Goal: Transaction & Acquisition: Book appointment/travel/reservation

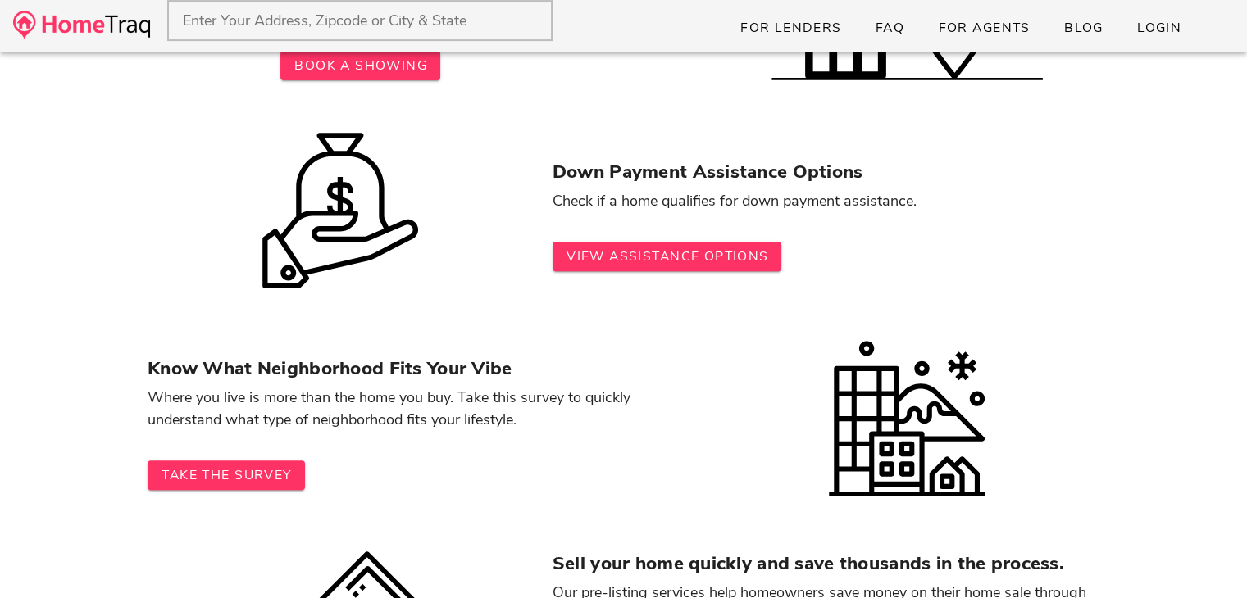
scroll to position [548, 0]
click at [741, 251] on span "View Assistance Options" at bounding box center [667, 257] width 203 height 18
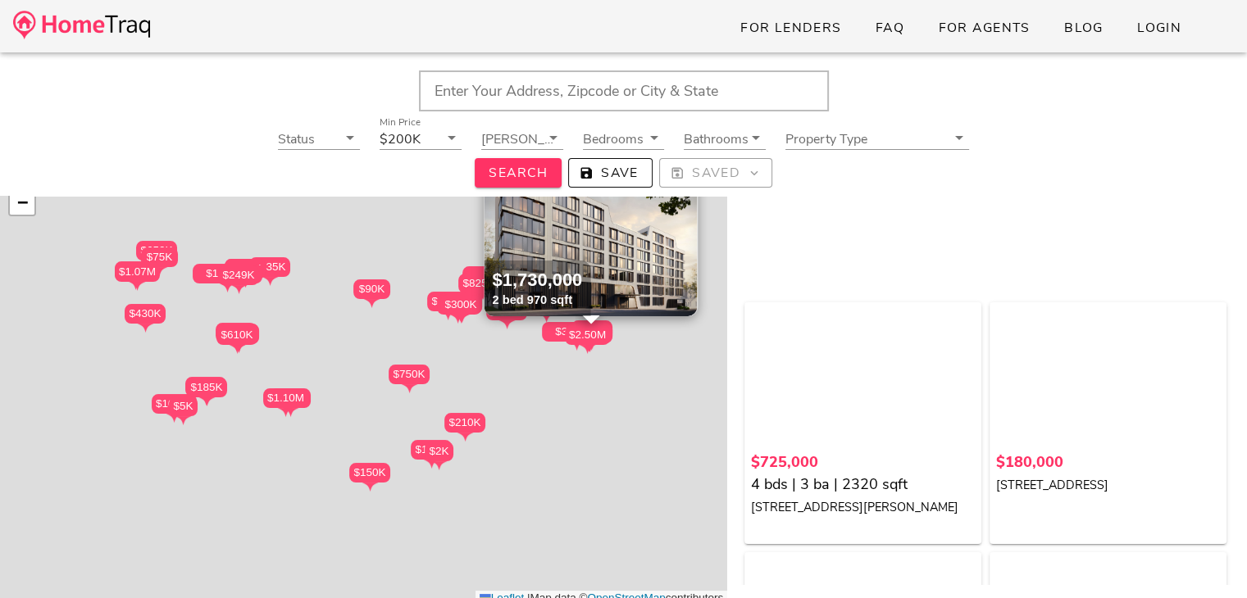
scroll to position [10, 0]
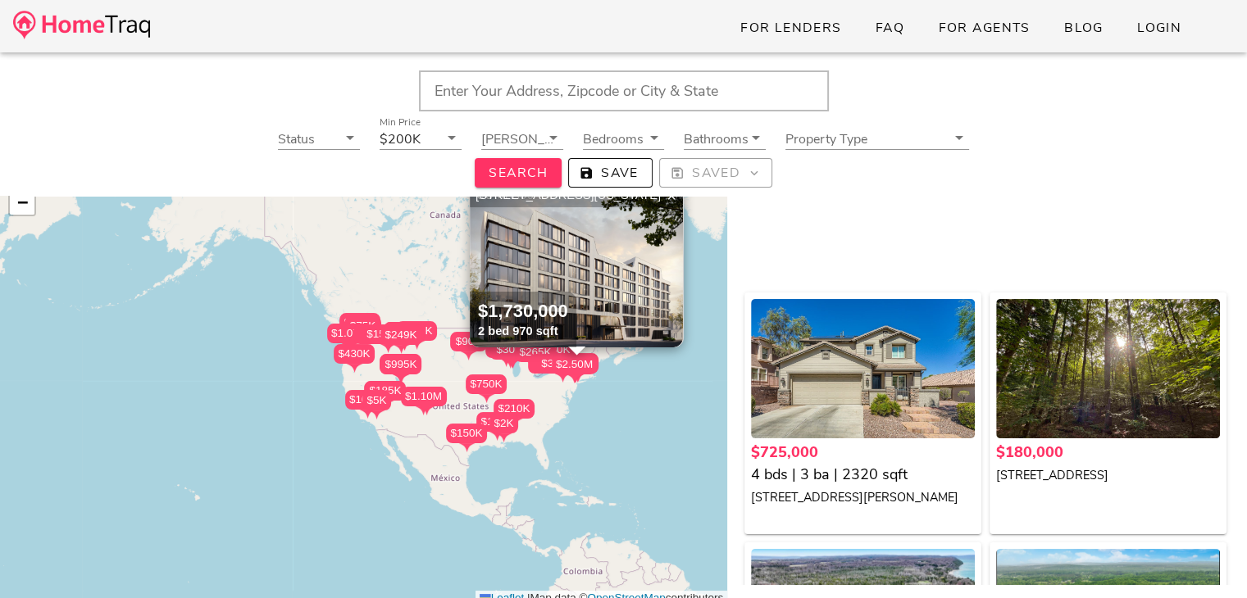
click at [505, 430] on div "$2K" at bounding box center [503, 424] width 29 height 20
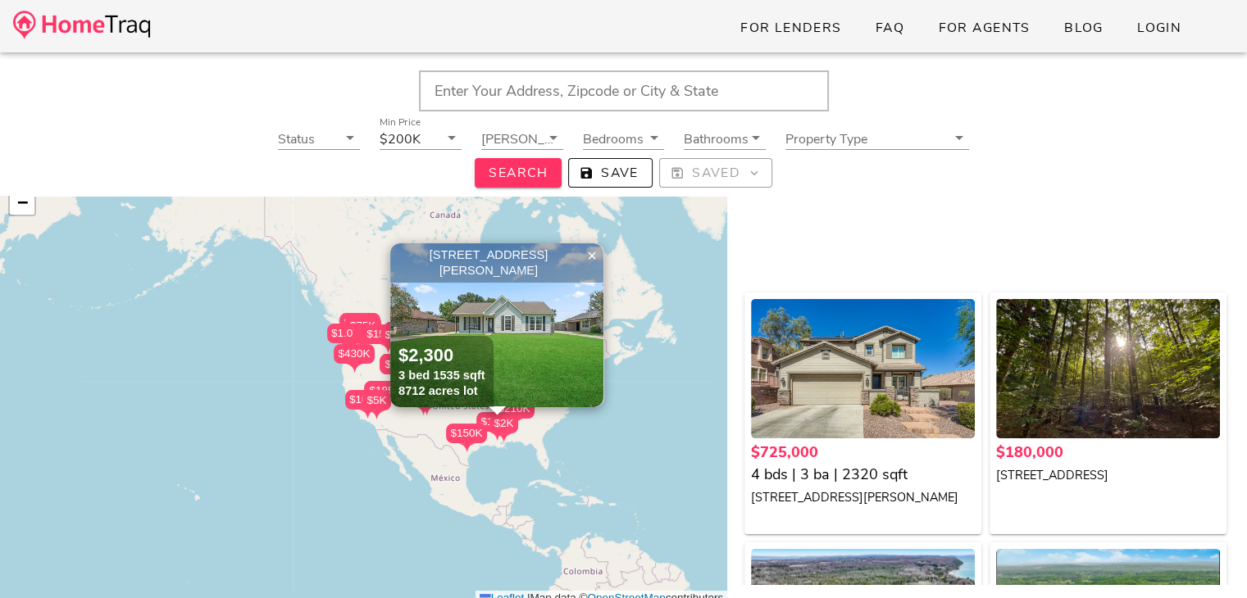
click at [526, 300] on img at bounding box center [496, 325] width 213 height 164
click at [808, 29] on span "For Lenders" at bounding box center [790, 28] width 102 height 18
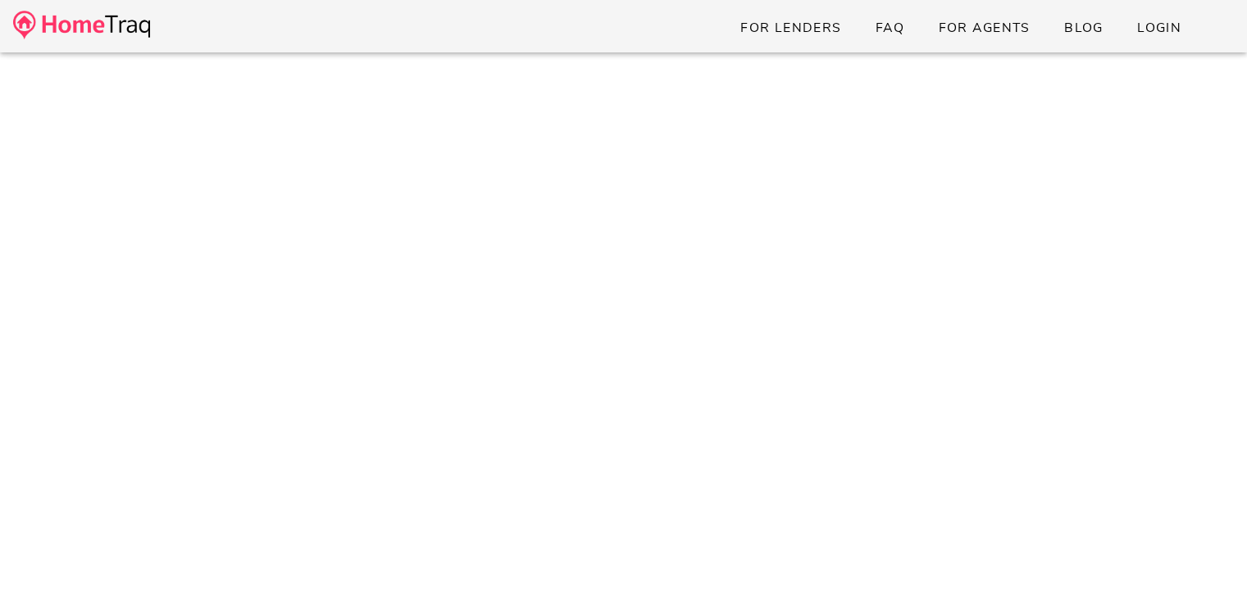
scroll to position [759, 0]
